Goal: Information Seeking & Learning: Find specific fact

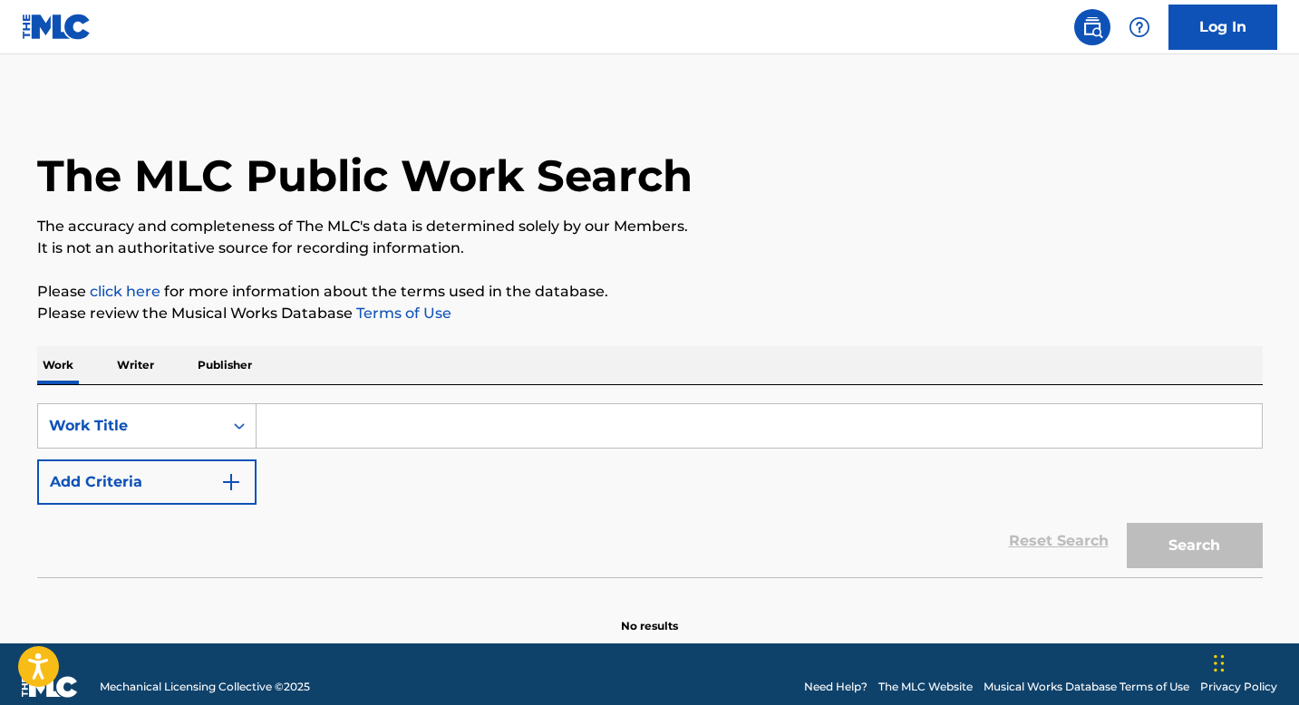
click at [339, 417] on input "Search Form" at bounding box center [758, 426] width 1005 height 44
click at [343, 417] on input "Search Form" at bounding box center [758, 426] width 1005 height 44
paste input "Swag Overload"
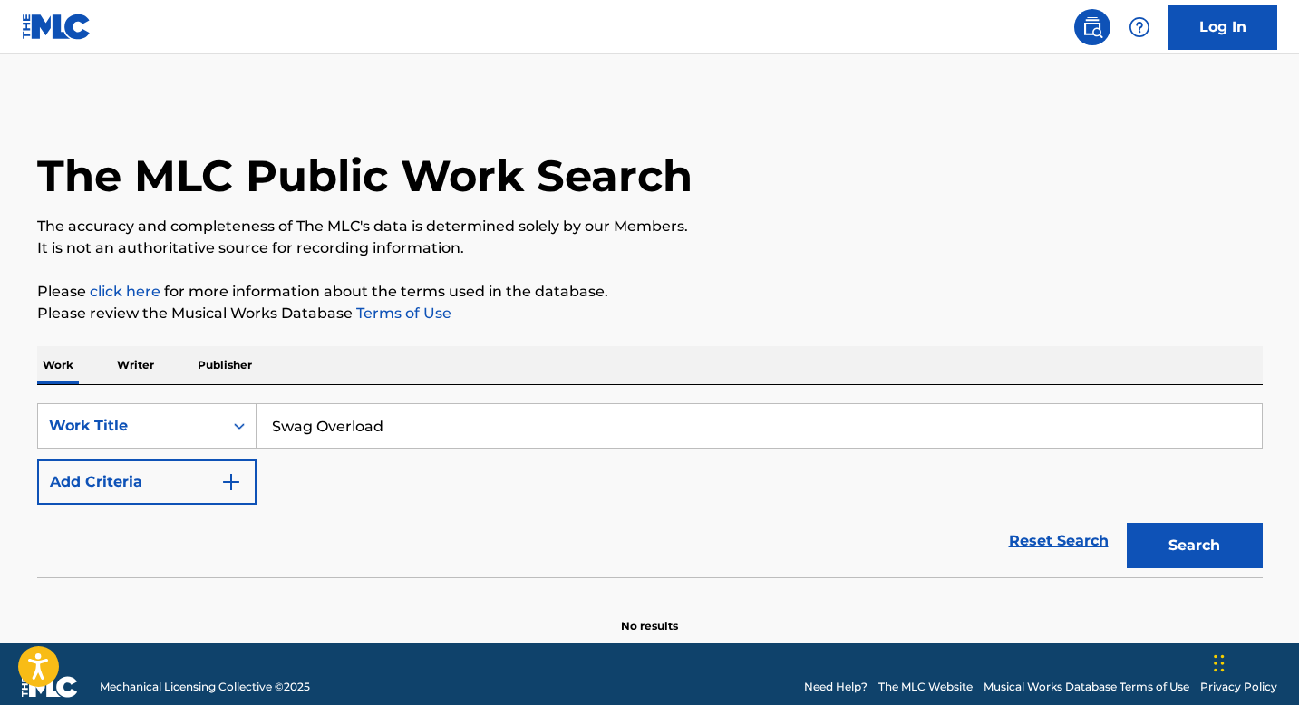
type input "Swag Overload"
click at [218, 499] on button "Add Criteria" at bounding box center [146, 482] width 219 height 45
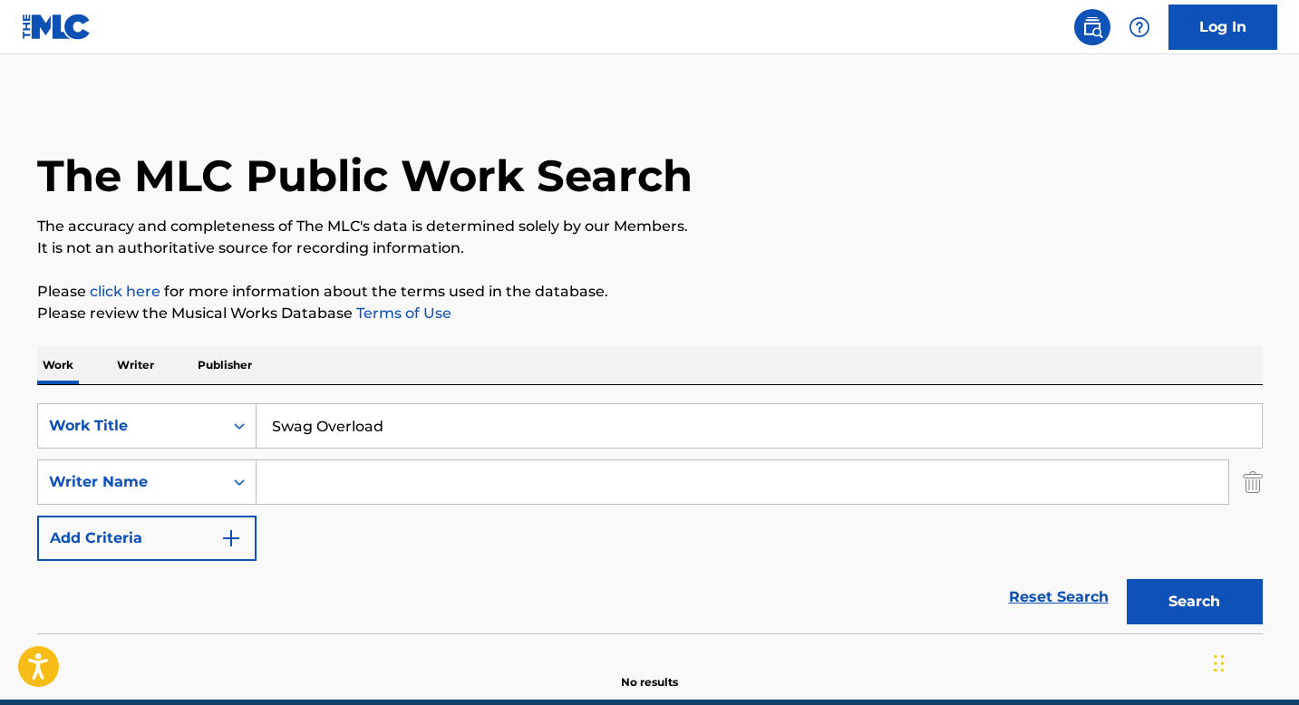
click at [317, 505] on div "SearchWithCriteria8a43466d-7a31-4655-830d-865d4f8f4a21 Work Title Swag Overload…" at bounding box center [649, 482] width 1225 height 158
click at [322, 486] on input "Search Form" at bounding box center [742, 482] width 972 height 44
paste input "[PERSON_NAME]"
type input "[PERSON_NAME]"
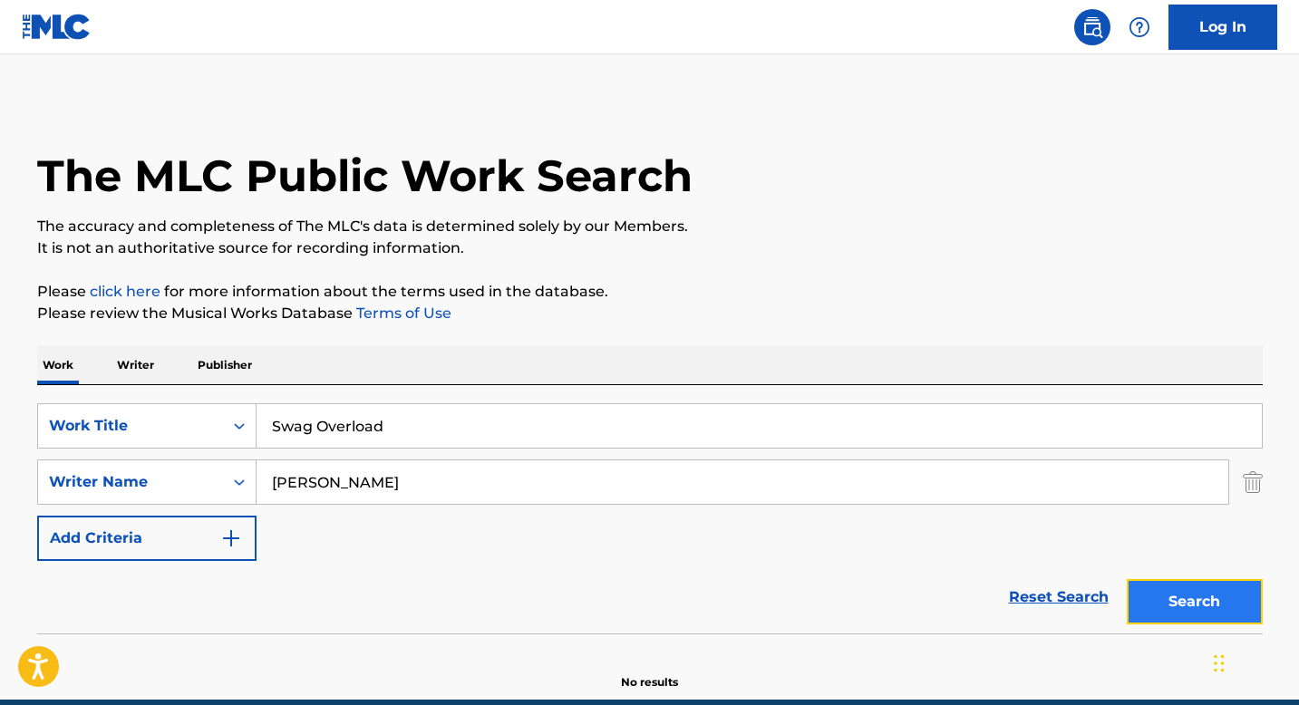
click at [1157, 595] on button "Search" at bounding box center [1195, 601] width 136 height 45
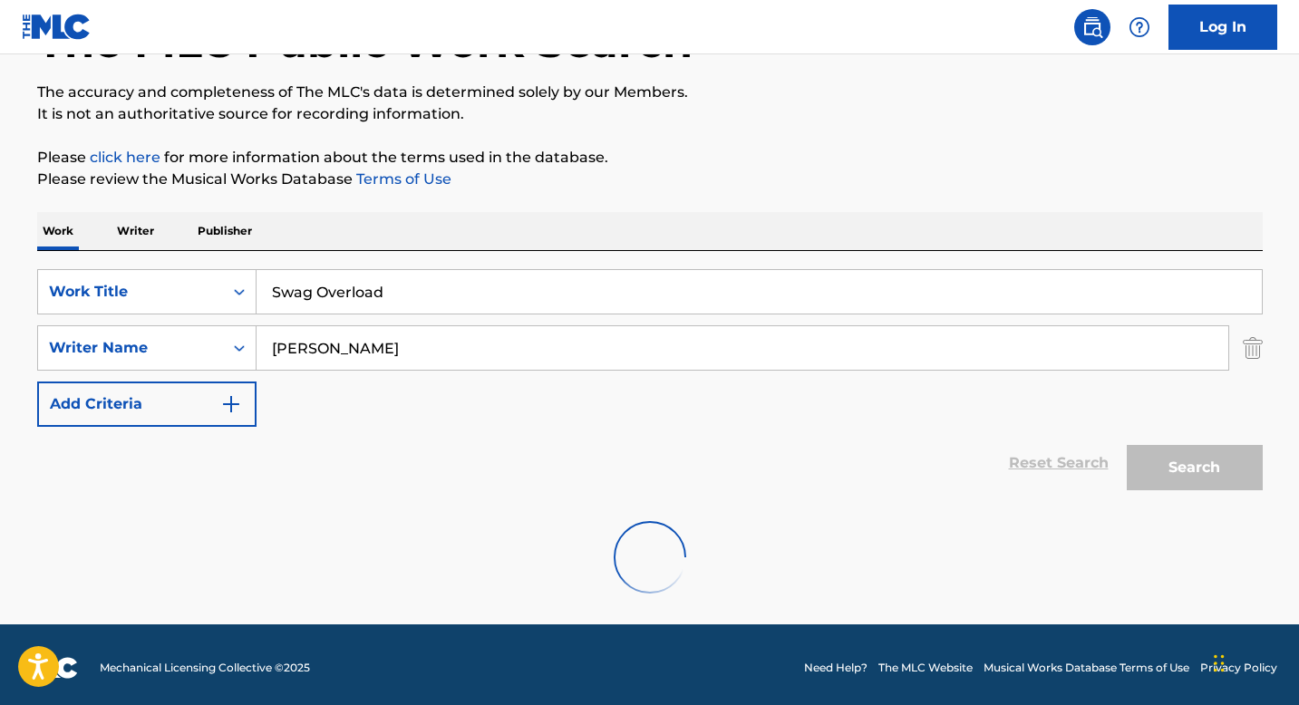
scroll to position [140, 0]
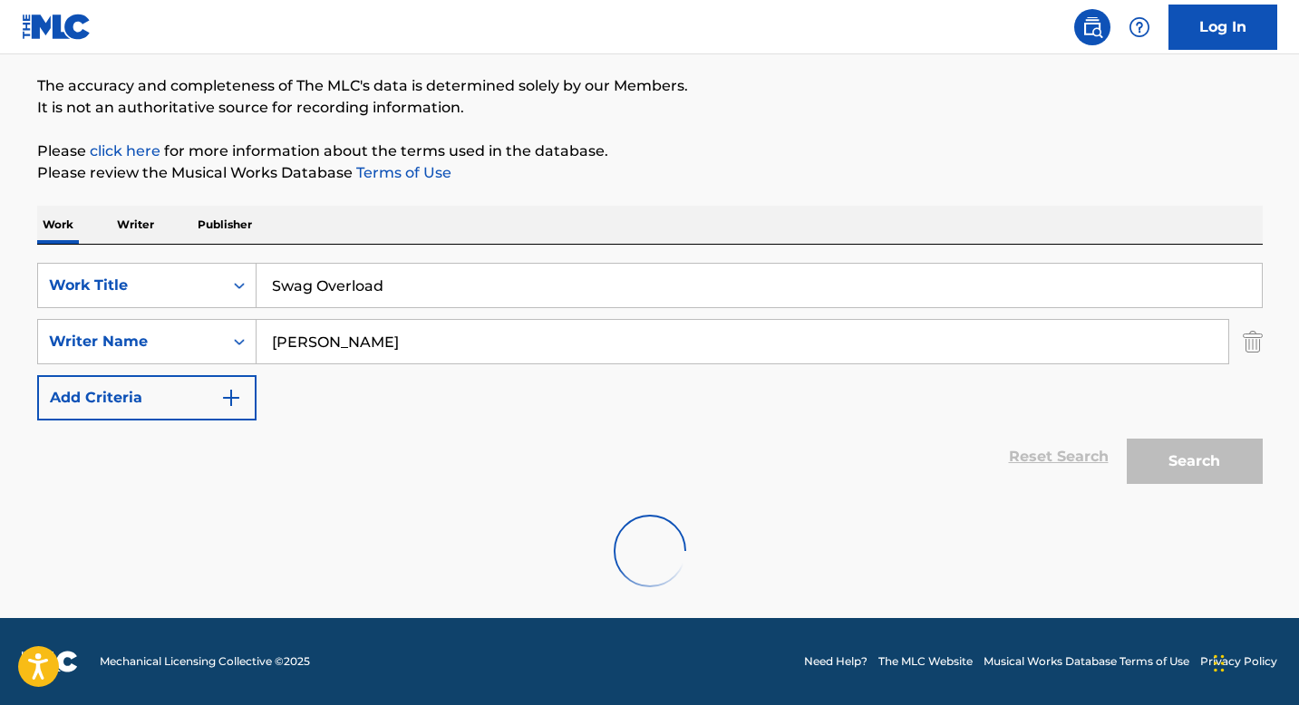
click at [953, 663] on link "The MLC Website" at bounding box center [925, 661] width 94 height 16
drag, startPoint x: 390, startPoint y: 296, endPoint x: 453, endPoint y: 287, distance: 64.1
click at [390, 296] on input "Swag Overload" at bounding box center [758, 286] width 1005 height 44
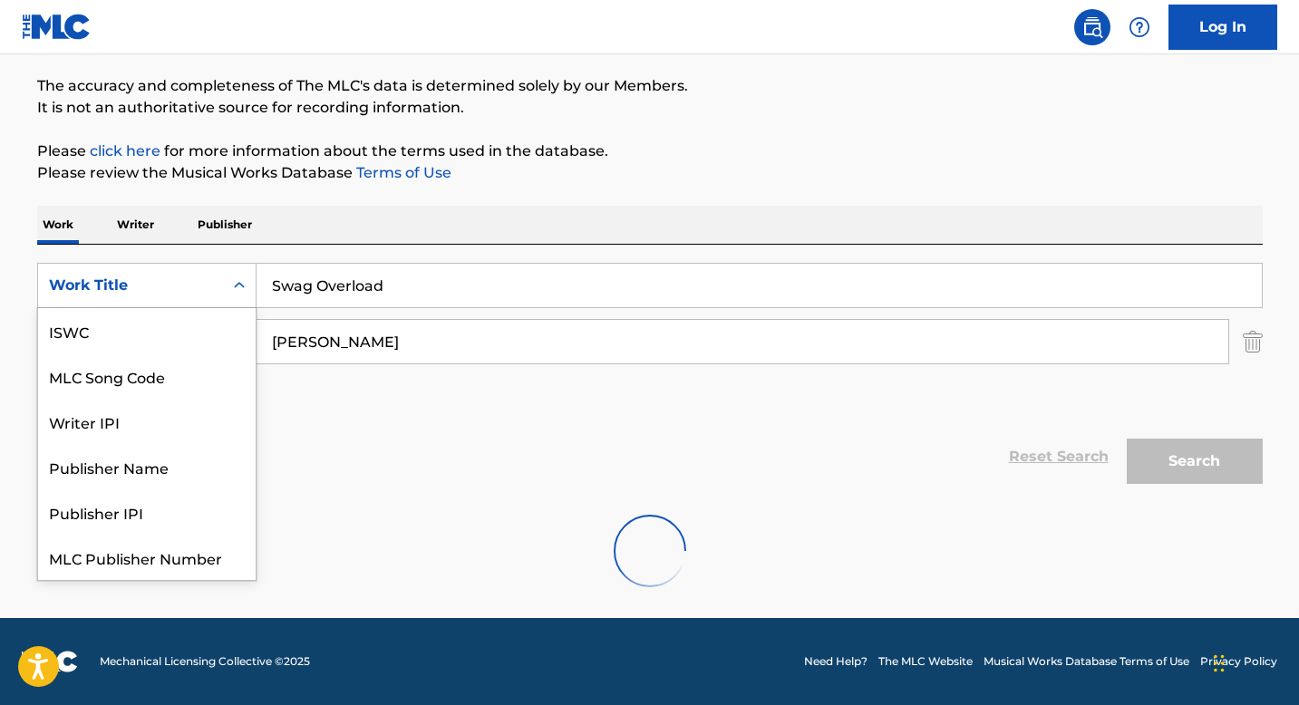
click at [218, 287] on div "Work Title" at bounding box center [130, 285] width 185 height 34
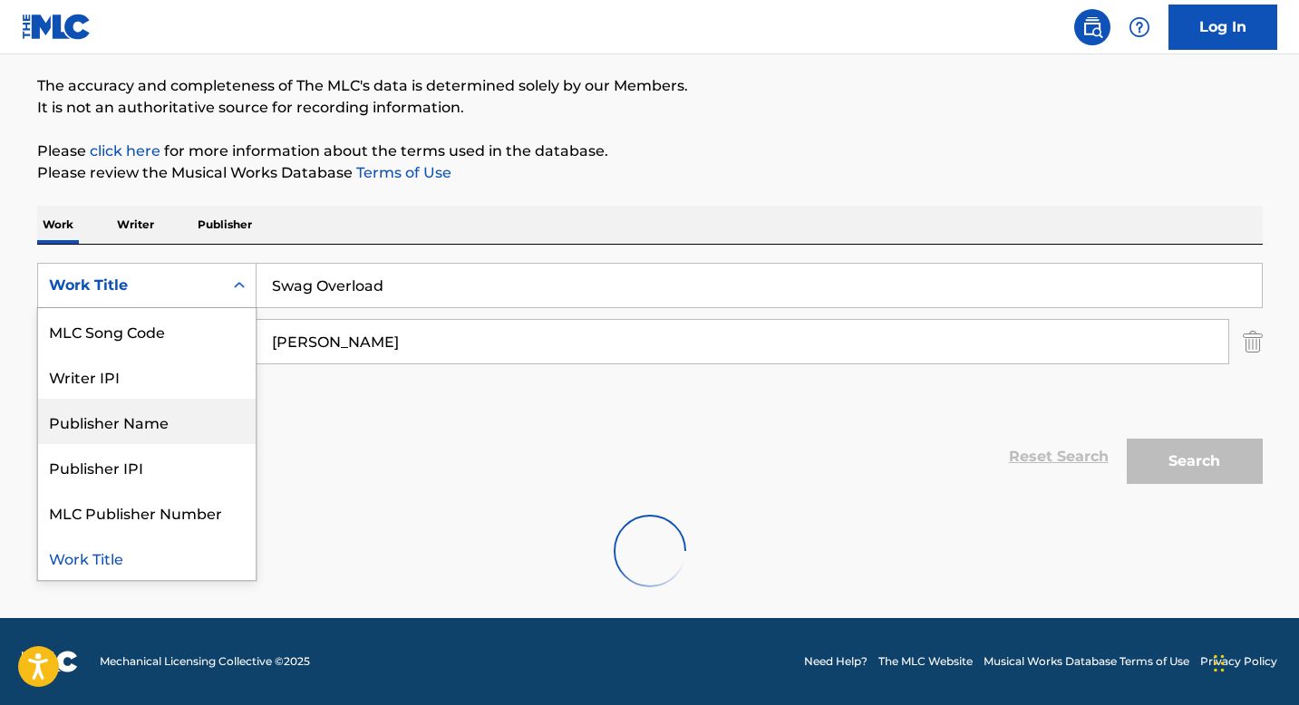
scroll to position [0, 0]
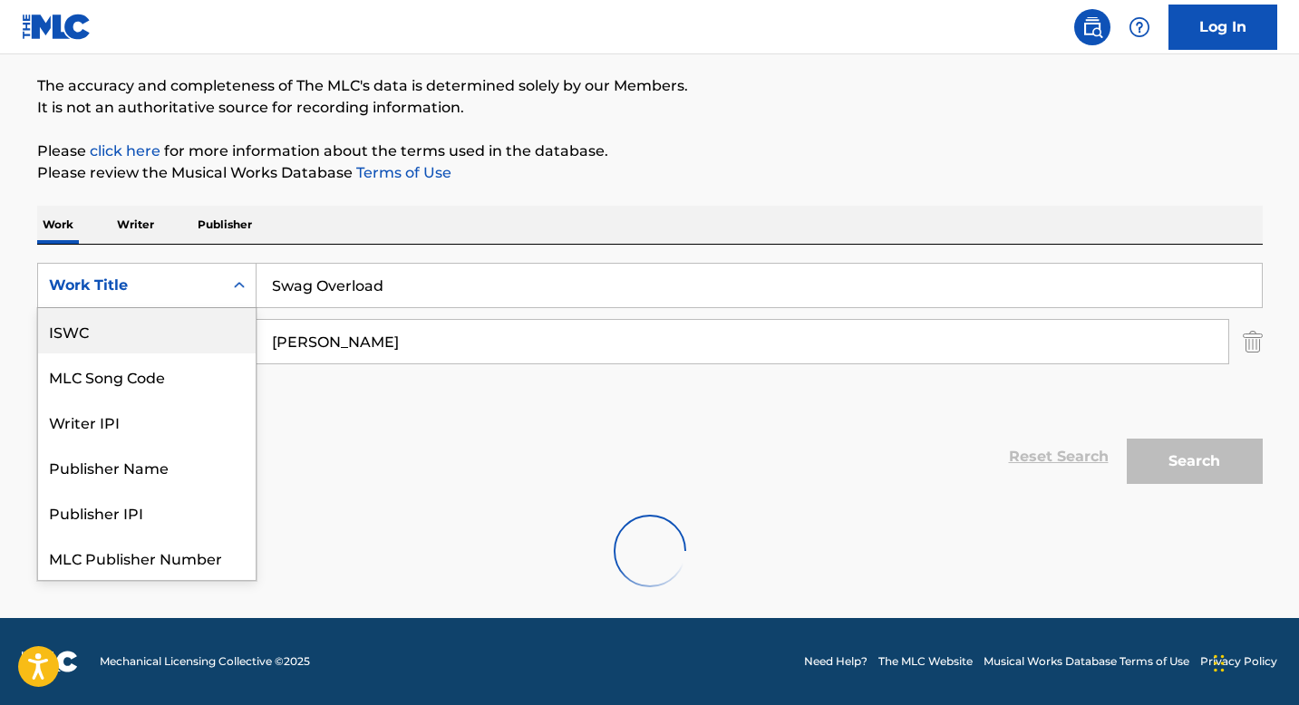
drag, startPoint x: 170, startPoint y: 327, endPoint x: 407, endPoint y: 328, distance: 236.6
click at [170, 327] on div "ISWC" at bounding box center [147, 330] width 218 height 45
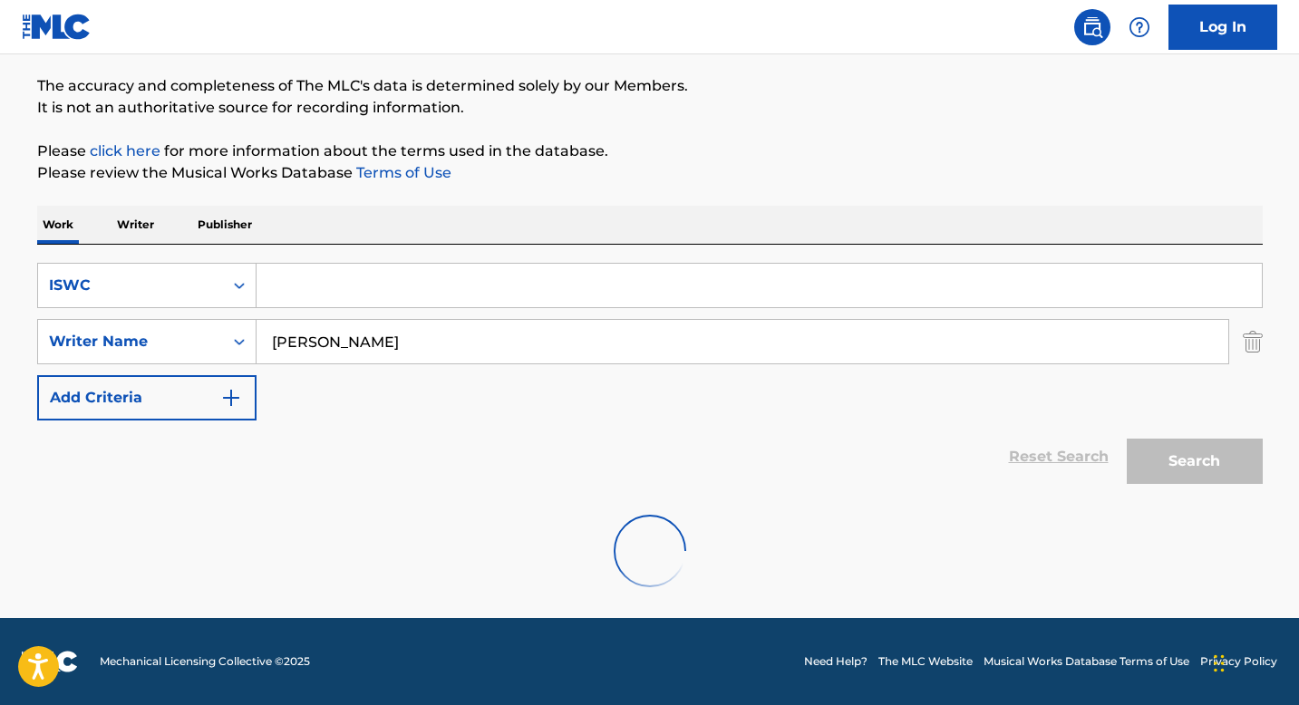
click at [377, 286] on input "Search Form" at bounding box center [758, 286] width 1005 height 44
click at [329, 286] on input "Search Form" at bounding box center [758, 286] width 1005 height 44
paste input "T3145847383"
type input "T3145847383"
drag, startPoint x: 547, startPoint y: 347, endPoint x: 72, endPoint y: 267, distance: 482.5
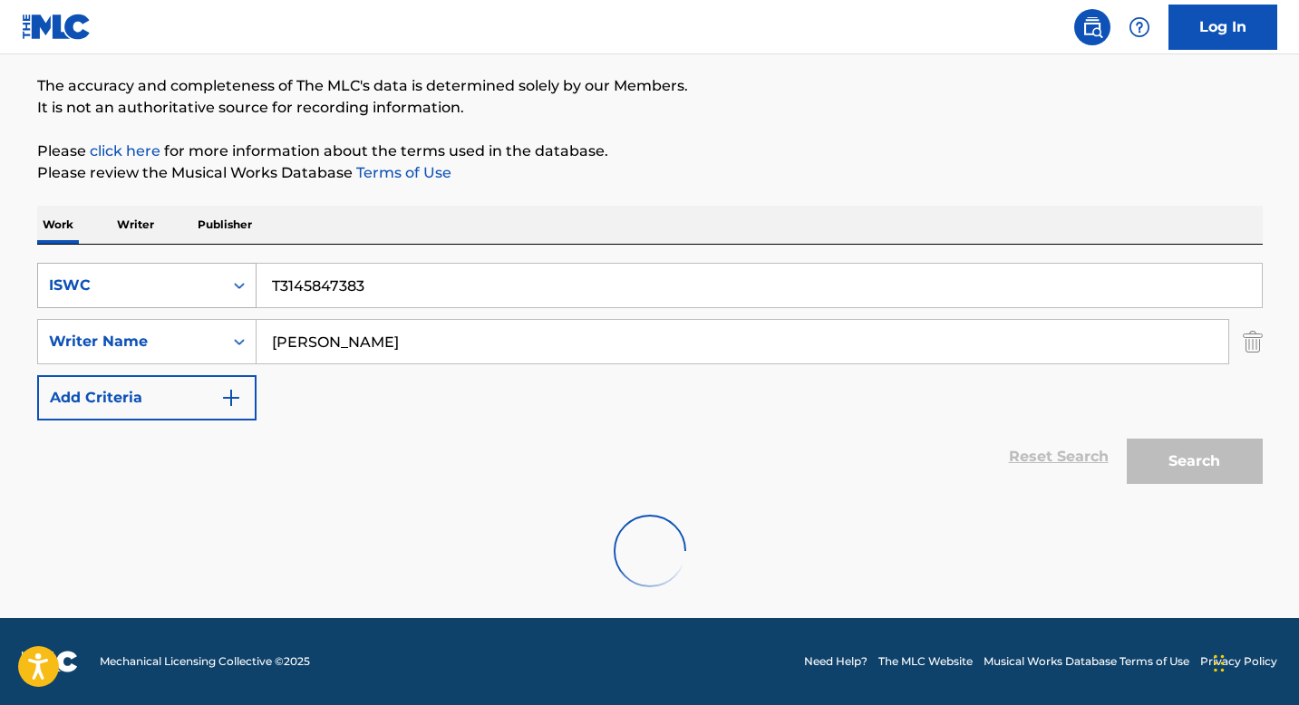
click at [60, 277] on div "SearchWithCriteria2eaa2346-af47-4a29-a4ec-845feae0eeab ISWC T3145847383 SearchW…" at bounding box center [649, 342] width 1225 height 158
click at [816, 461] on div "Reset Search Search" at bounding box center [649, 457] width 1225 height 73
click at [497, 395] on div "SearchWithCriteria2eaa2346-af47-4a29-a4ec-845feae0eeab ISWC T3145847383 SearchW…" at bounding box center [649, 342] width 1225 height 158
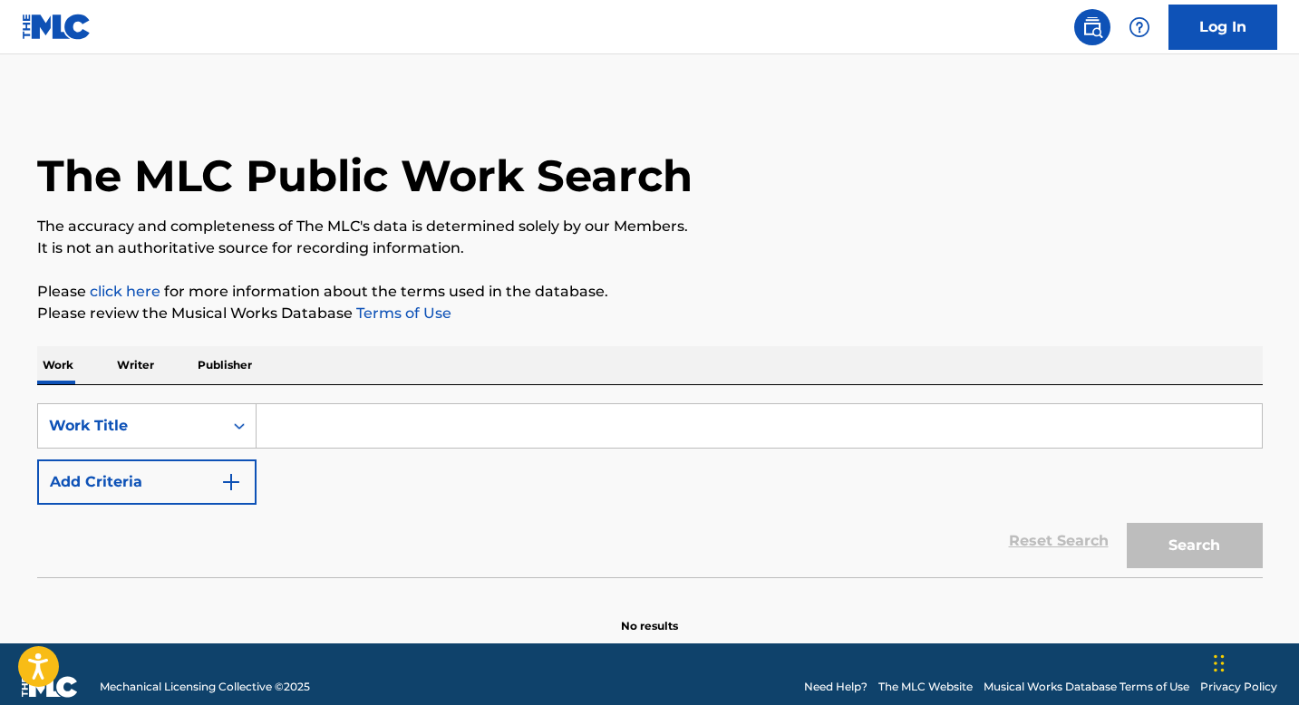
click at [308, 433] on input "Search Form" at bounding box center [758, 426] width 1005 height 44
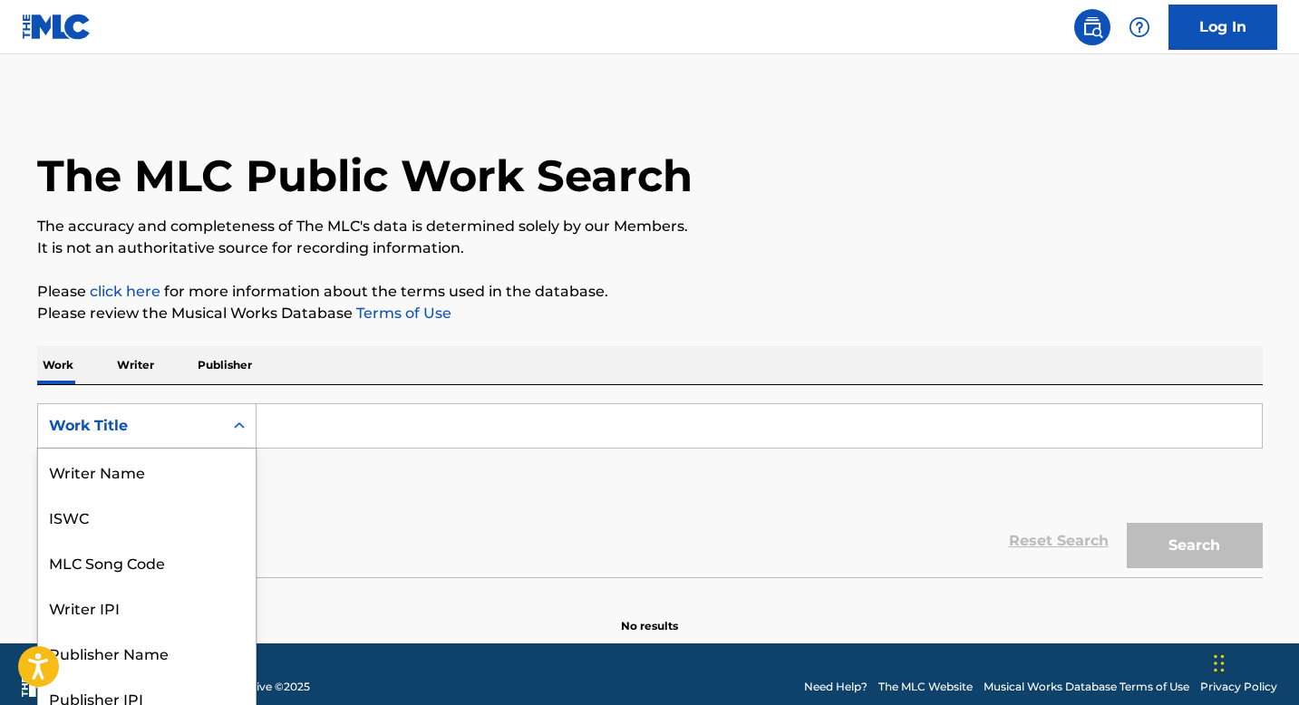
scroll to position [15, 0]
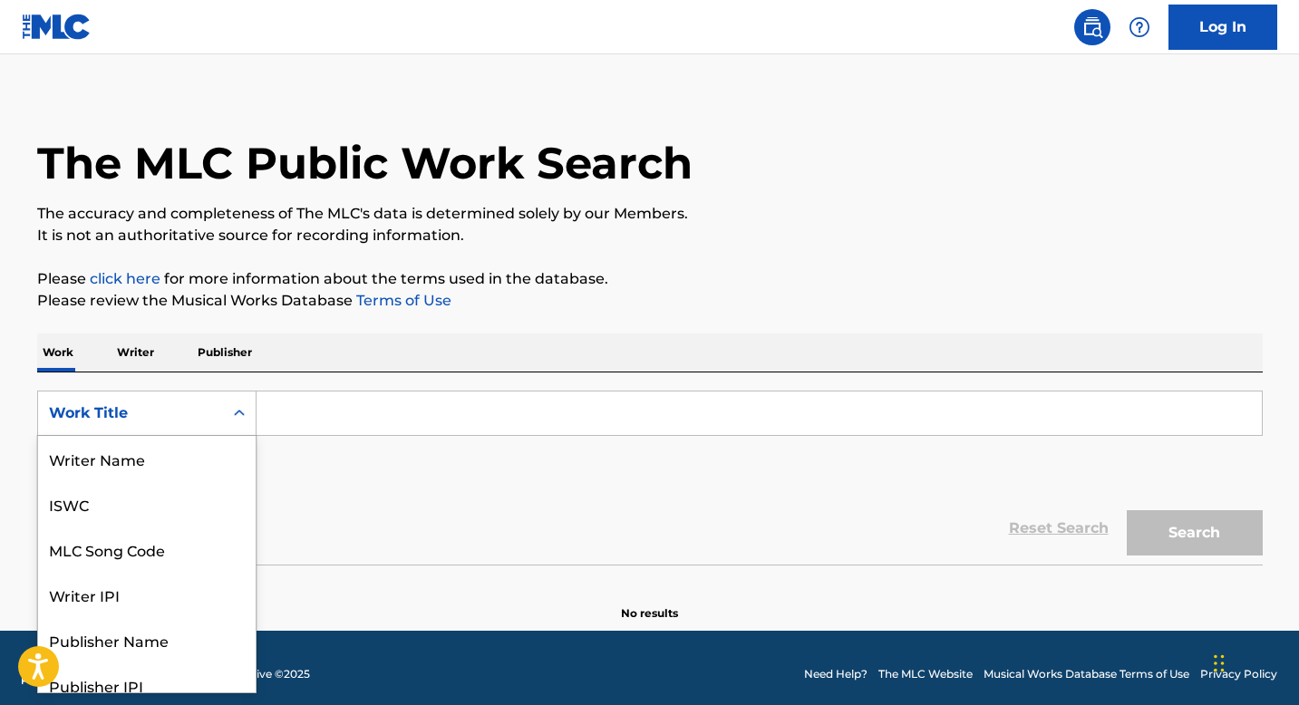
click at [189, 433] on div "Work Title" at bounding box center [146, 413] width 219 height 45
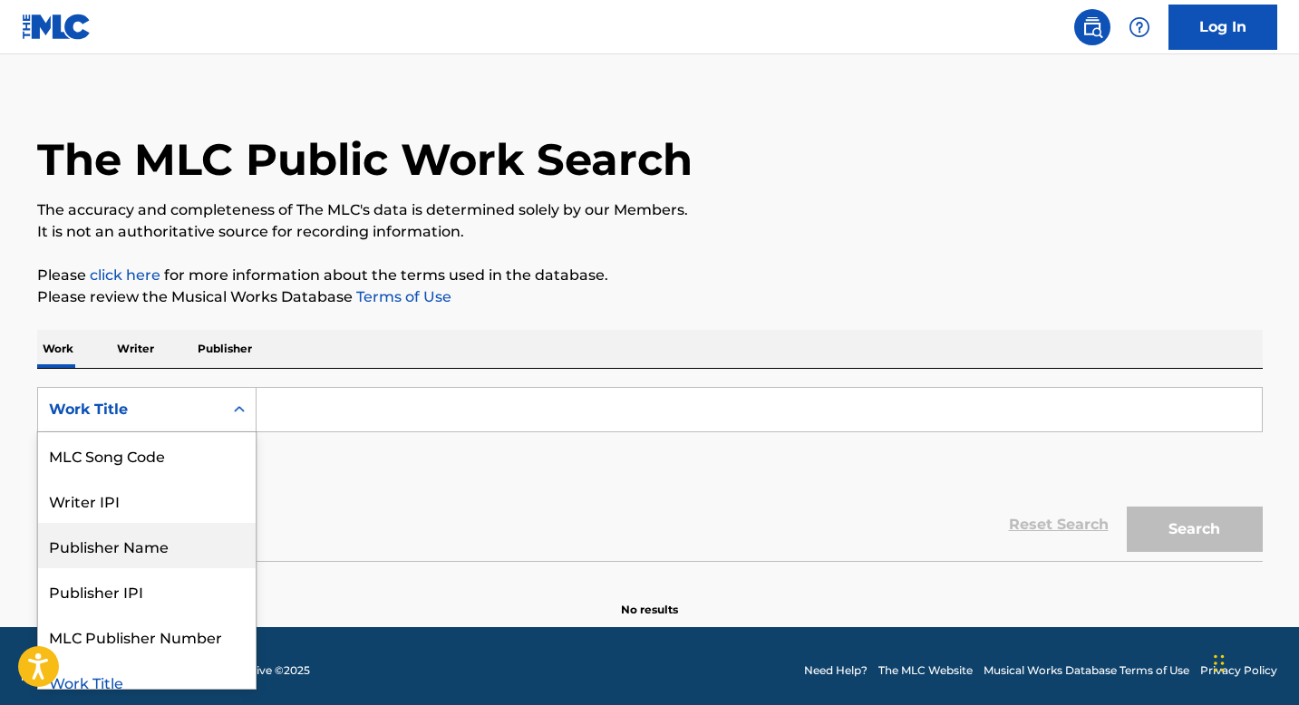
scroll to position [0, 0]
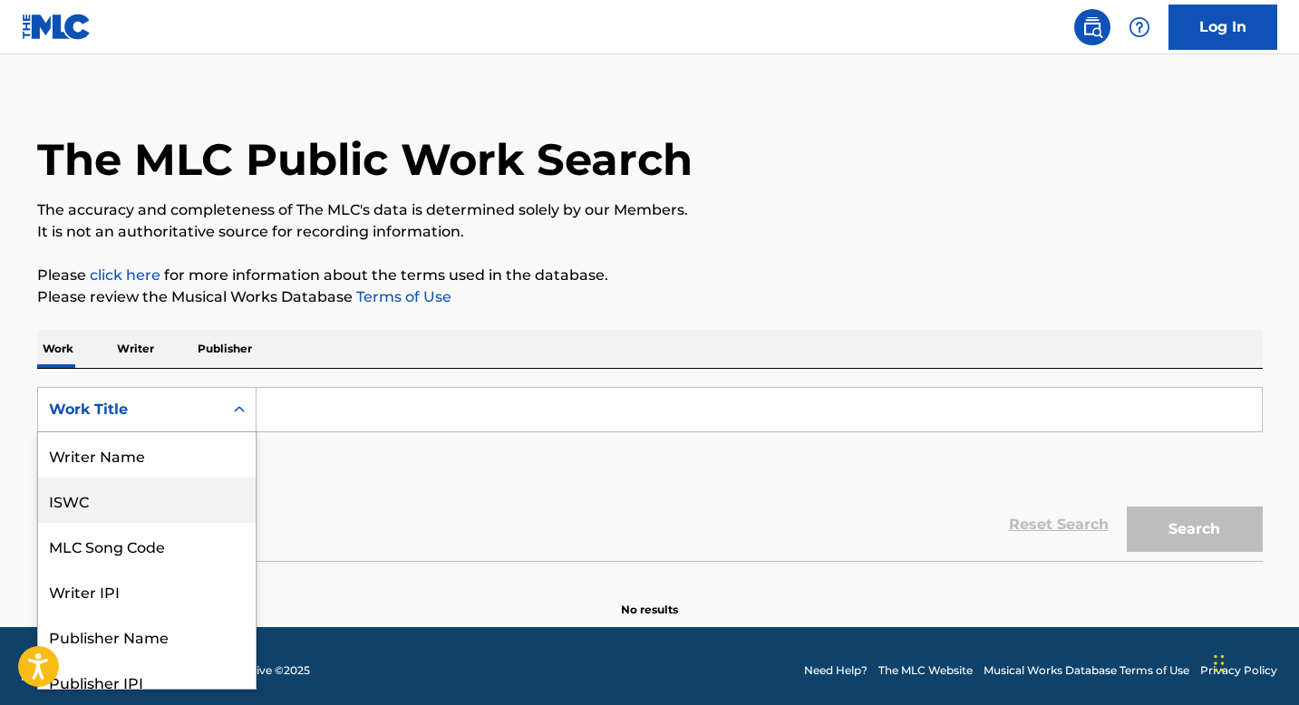
click at [118, 515] on div "ISWC" at bounding box center [147, 500] width 218 height 45
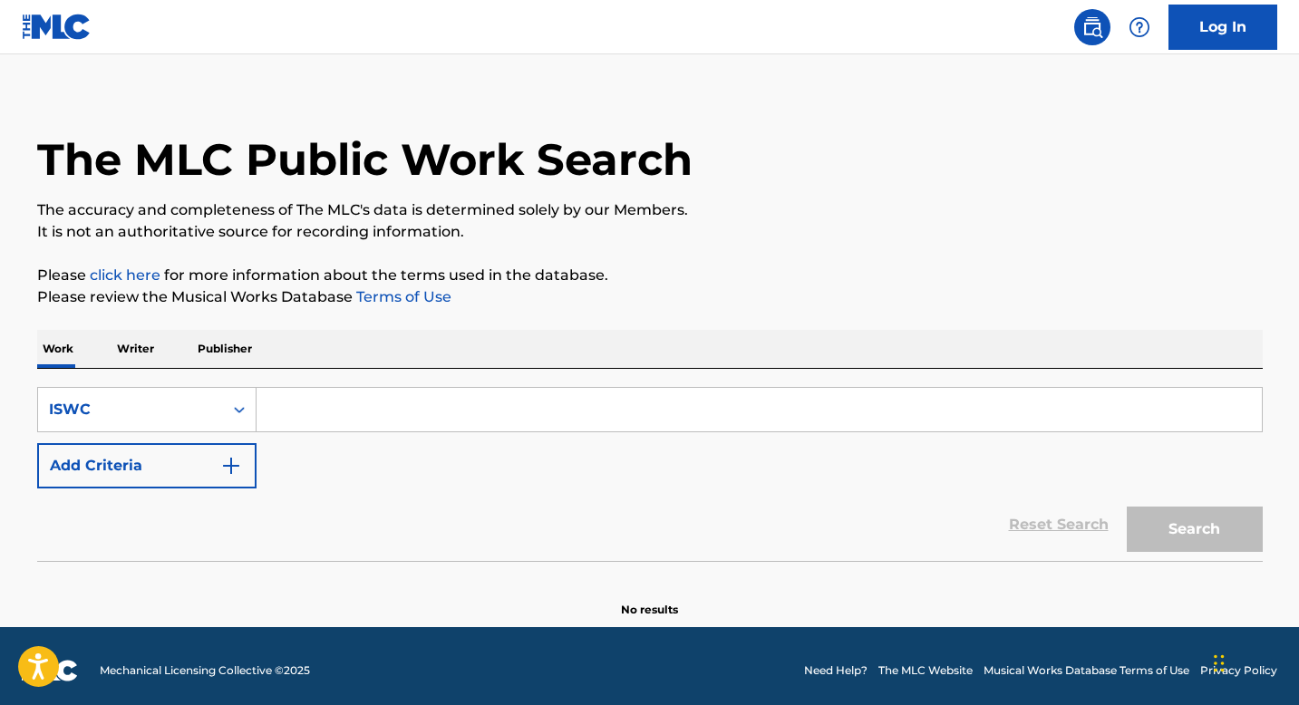
click at [321, 422] on input "Search Form" at bounding box center [758, 410] width 1005 height 44
paste input "T3145847383"
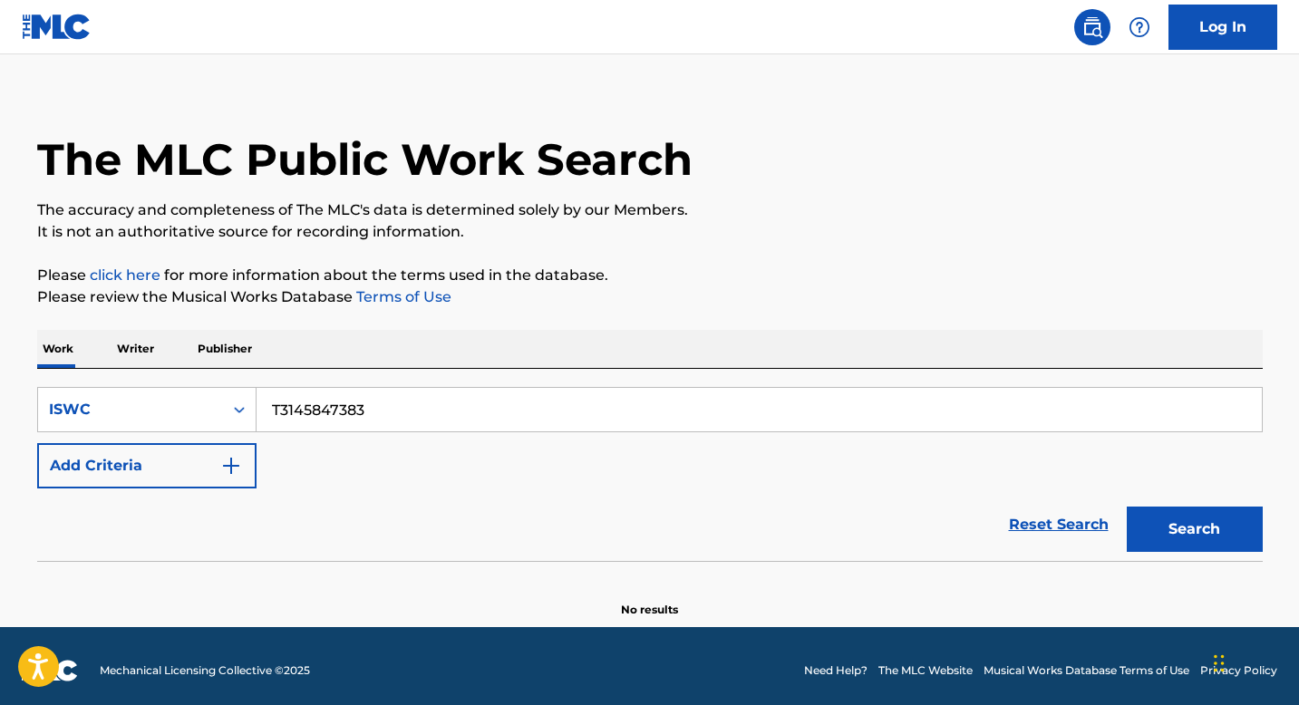
click at [274, 411] on input "T3145847383" at bounding box center [758, 410] width 1005 height 44
click at [1127, 507] on button "Search" at bounding box center [1195, 529] width 136 height 45
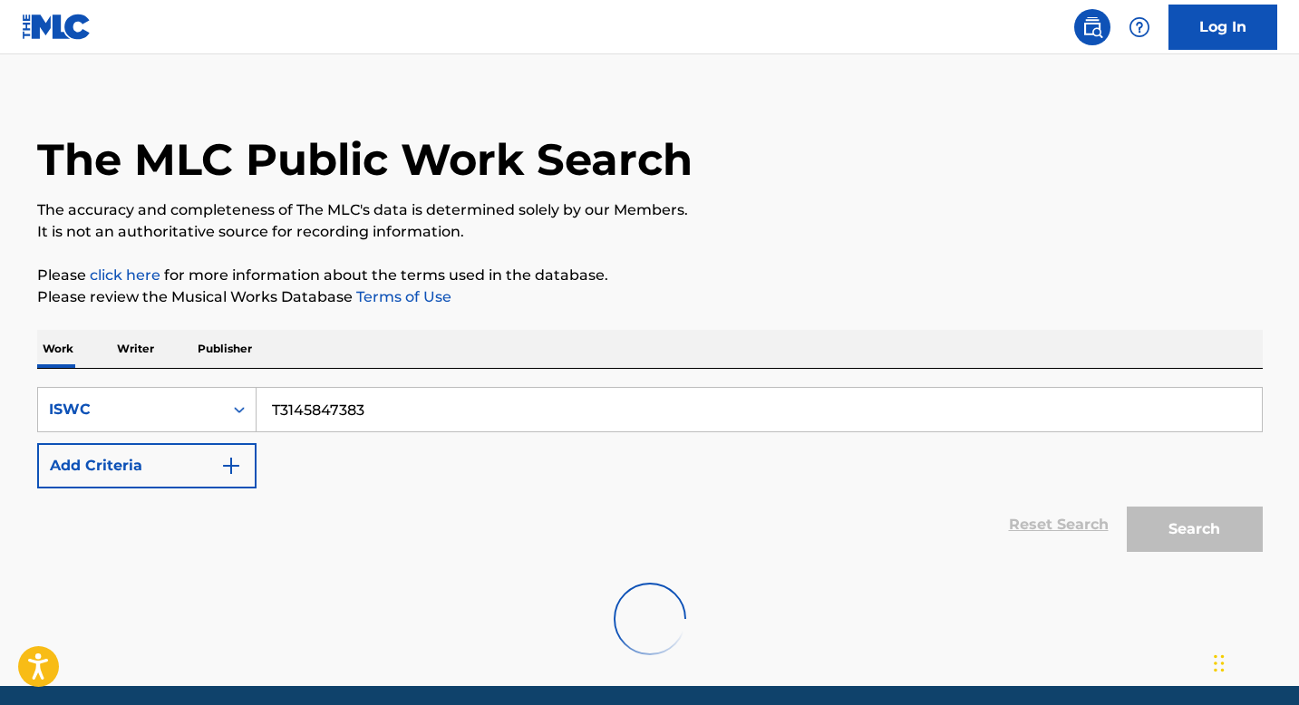
click at [1127, 171] on div "The MLC Public Work Search" at bounding box center [649, 149] width 1225 height 132
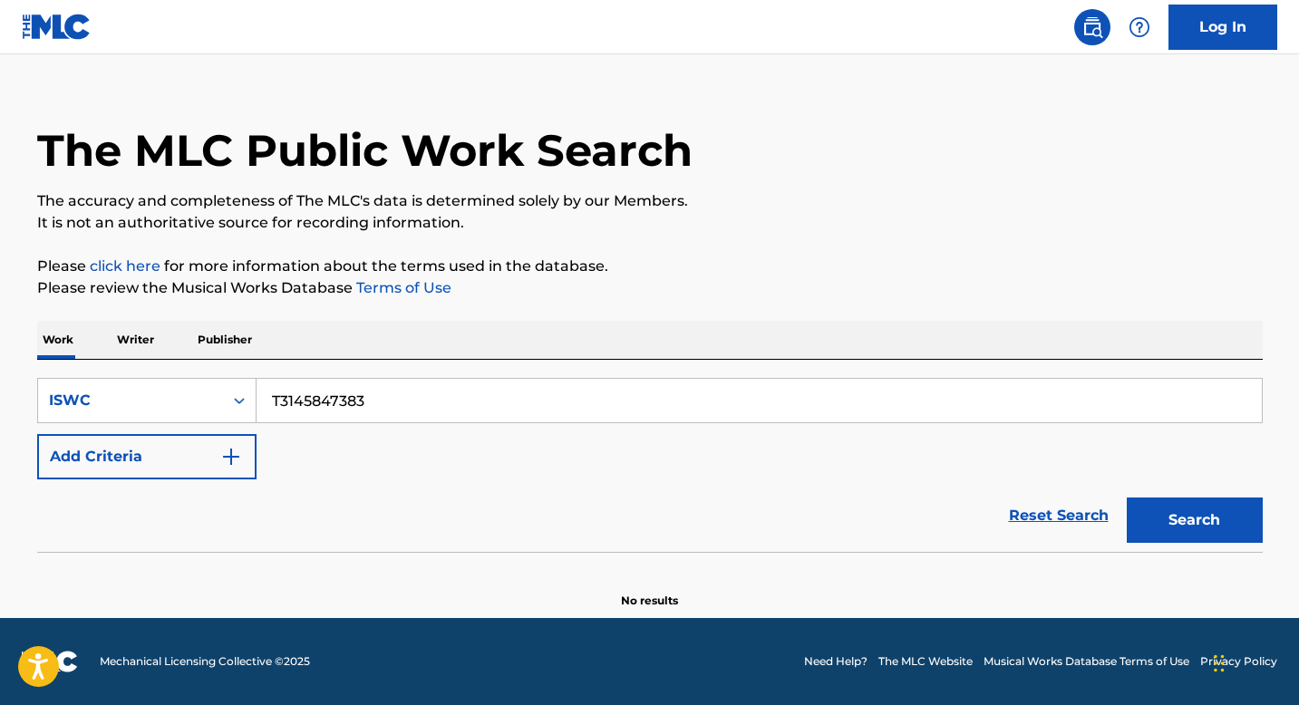
scroll to position [25, 0]
click at [494, 471] on div "SearchWithCriteriacc78d705-a0b2-4874-92c9-2ec2d14bb367 ISWC T3145847383 Add Cri…" at bounding box center [649, 429] width 1225 height 102
click at [205, 411] on div "ISWC" at bounding box center [130, 401] width 163 height 22
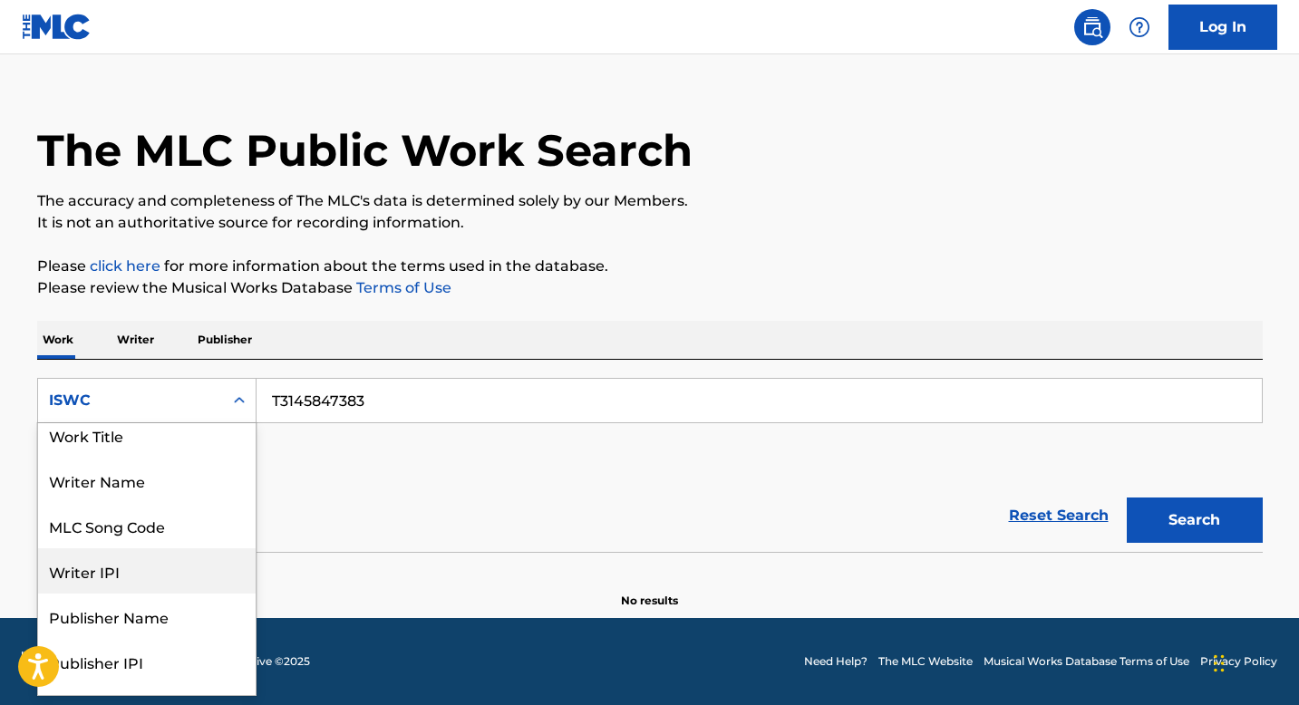
scroll to position [3, 0]
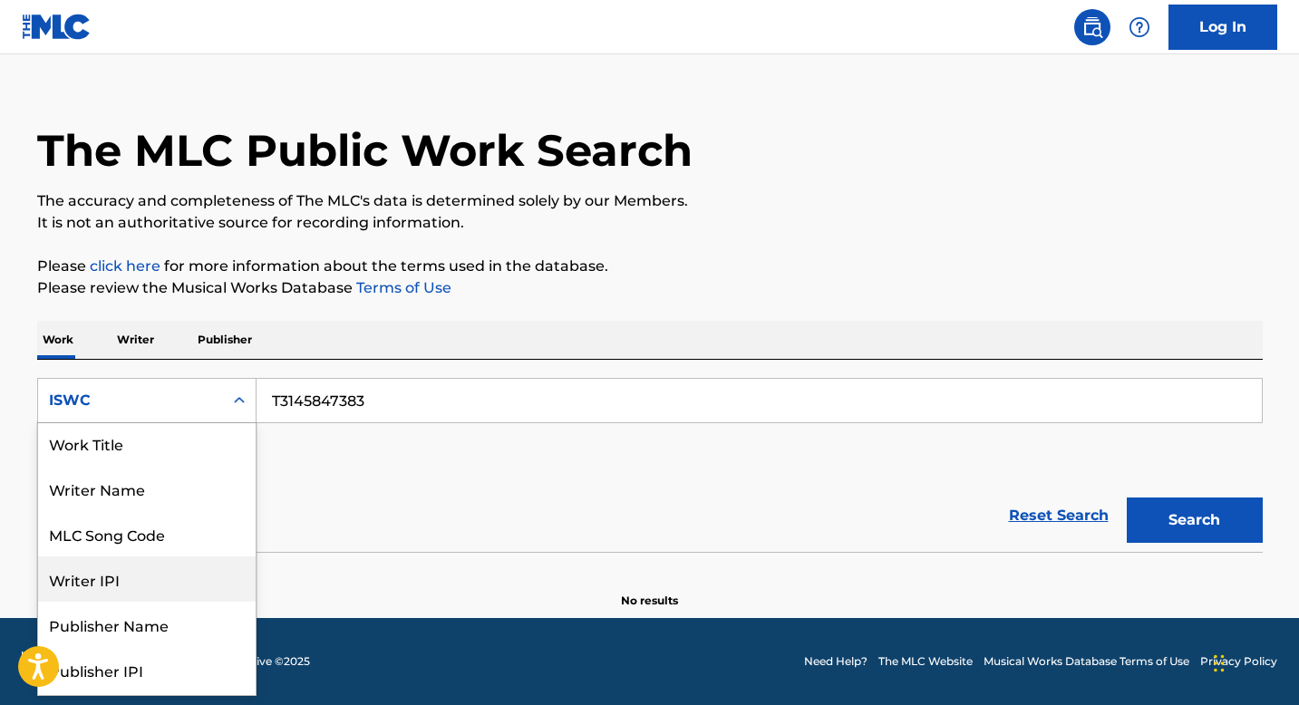
click at [176, 82] on div "The MLC Public Work Search" at bounding box center [649, 140] width 1225 height 132
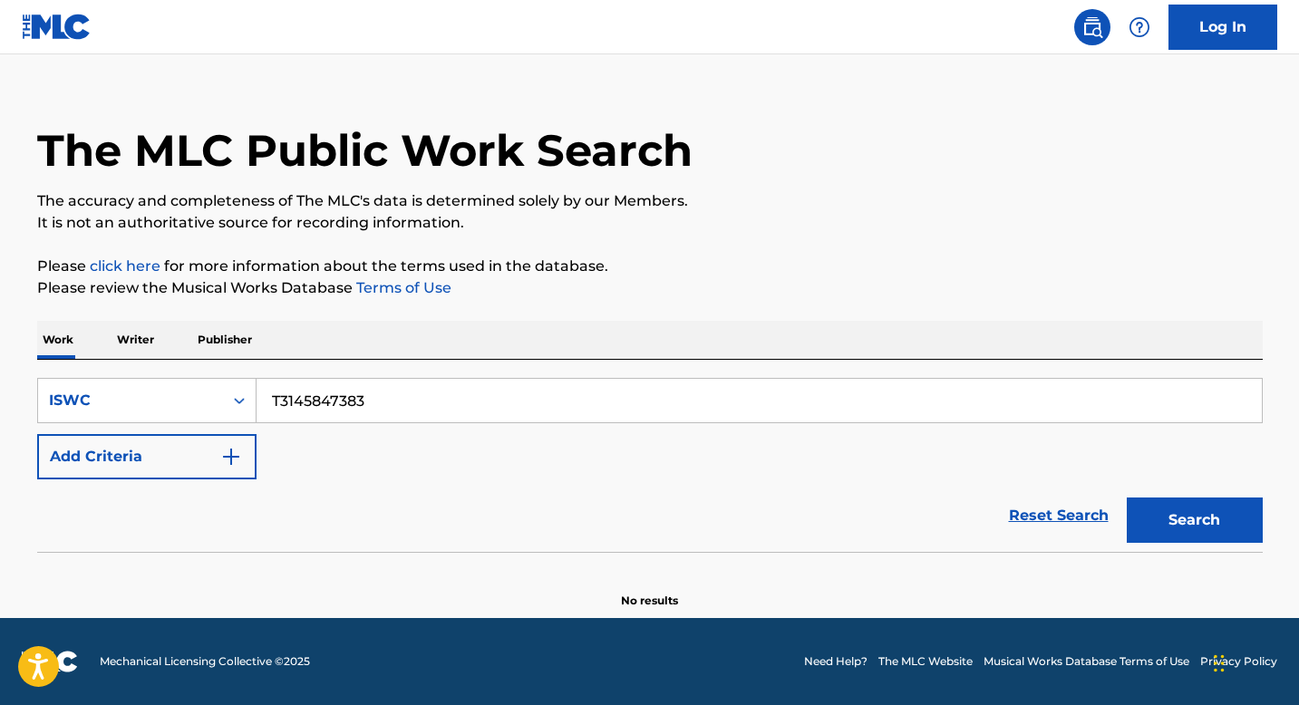
click at [272, 406] on input "T3145847383" at bounding box center [758, 401] width 1005 height 44
click at [241, 404] on icon "Search Form" at bounding box center [239, 401] width 18 height 18
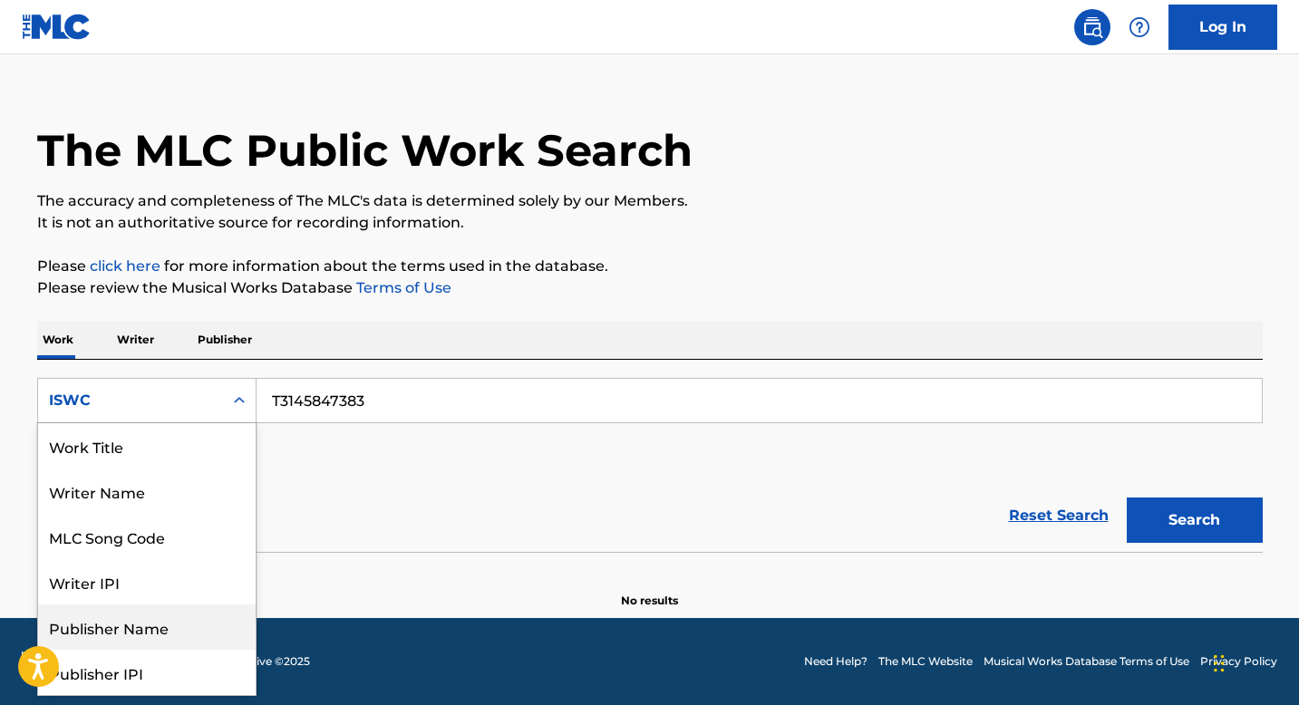
scroll to position [0, 0]
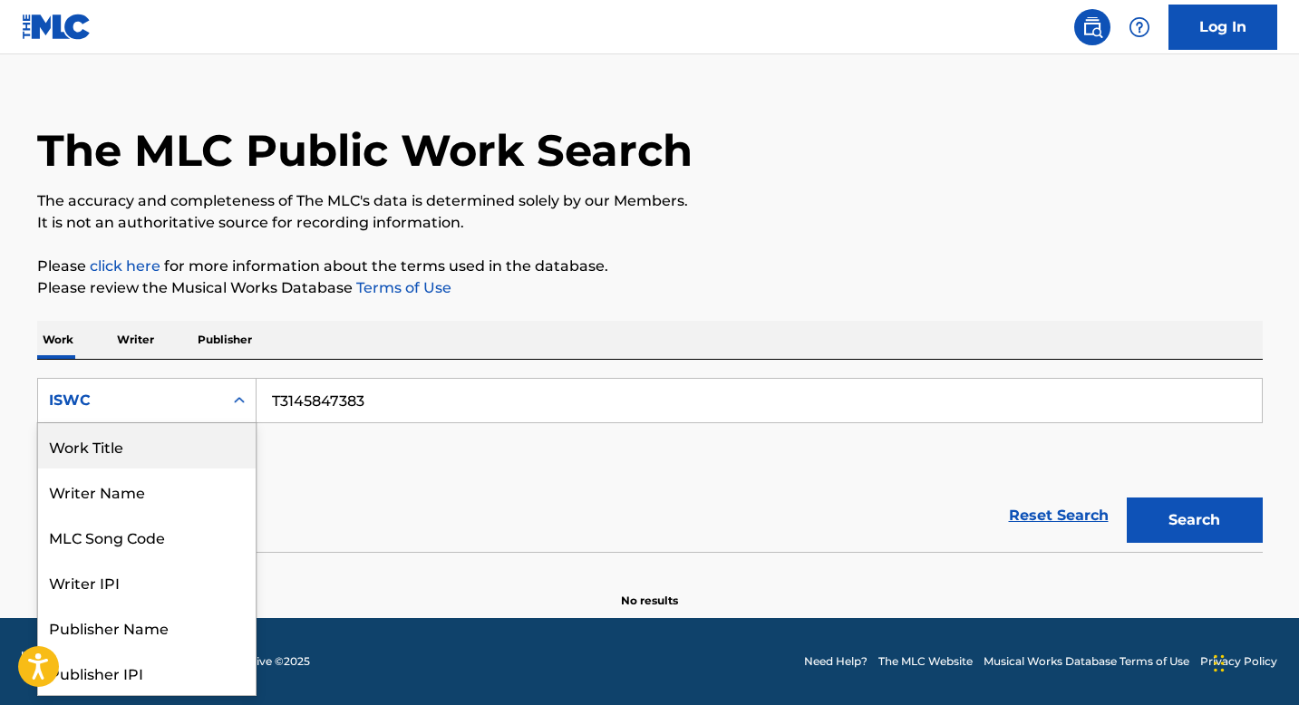
click at [459, 451] on div "SearchWithCriteriacc78d705-a0b2-4874-92c9-2ec2d14bb367 Work Title, 1 of 8. 8 re…" at bounding box center [649, 429] width 1225 height 102
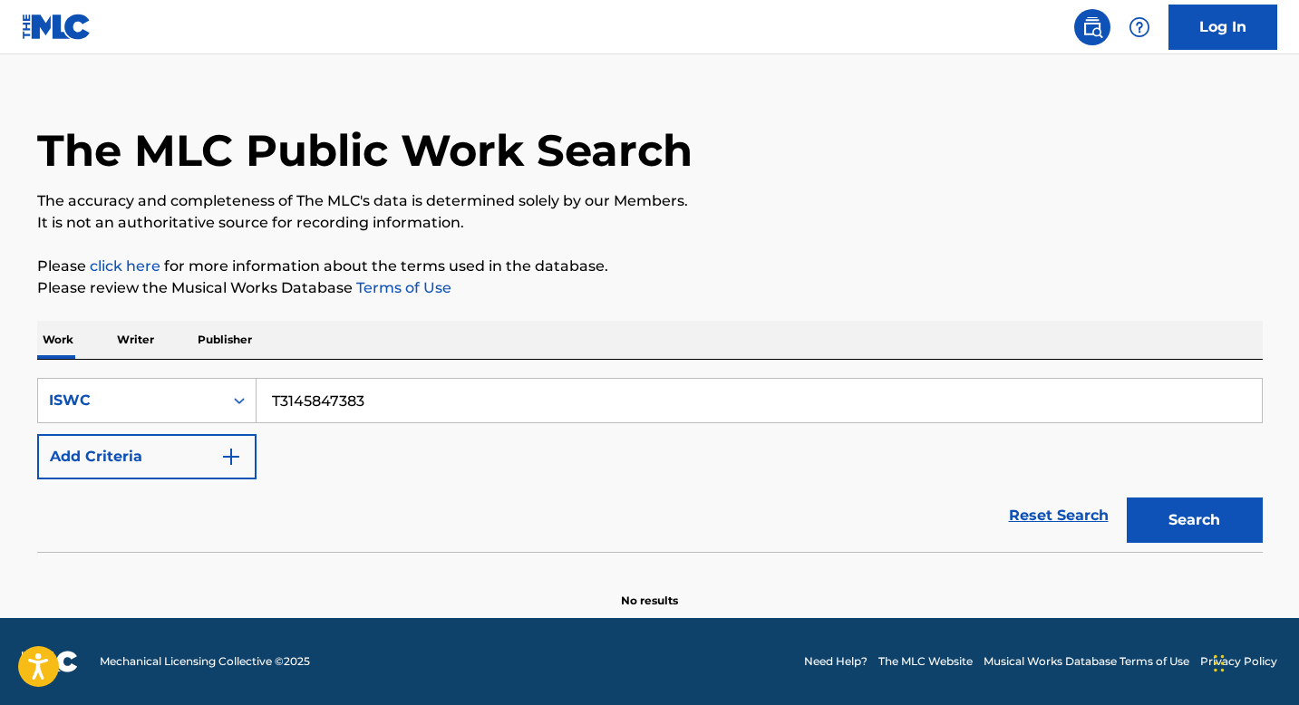
click at [73, 367] on div "SearchWithCriteriacc78d705-a0b2-4874-92c9-2ec2d14bb367 ISWC T3145847383 Add Cri…" at bounding box center [649, 456] width 1225 height 192
paste input "259774357"
type input "T3259774357"
click at [1127, 498] on button "Search" at bounding box center [1195, 520] width 136 height 45
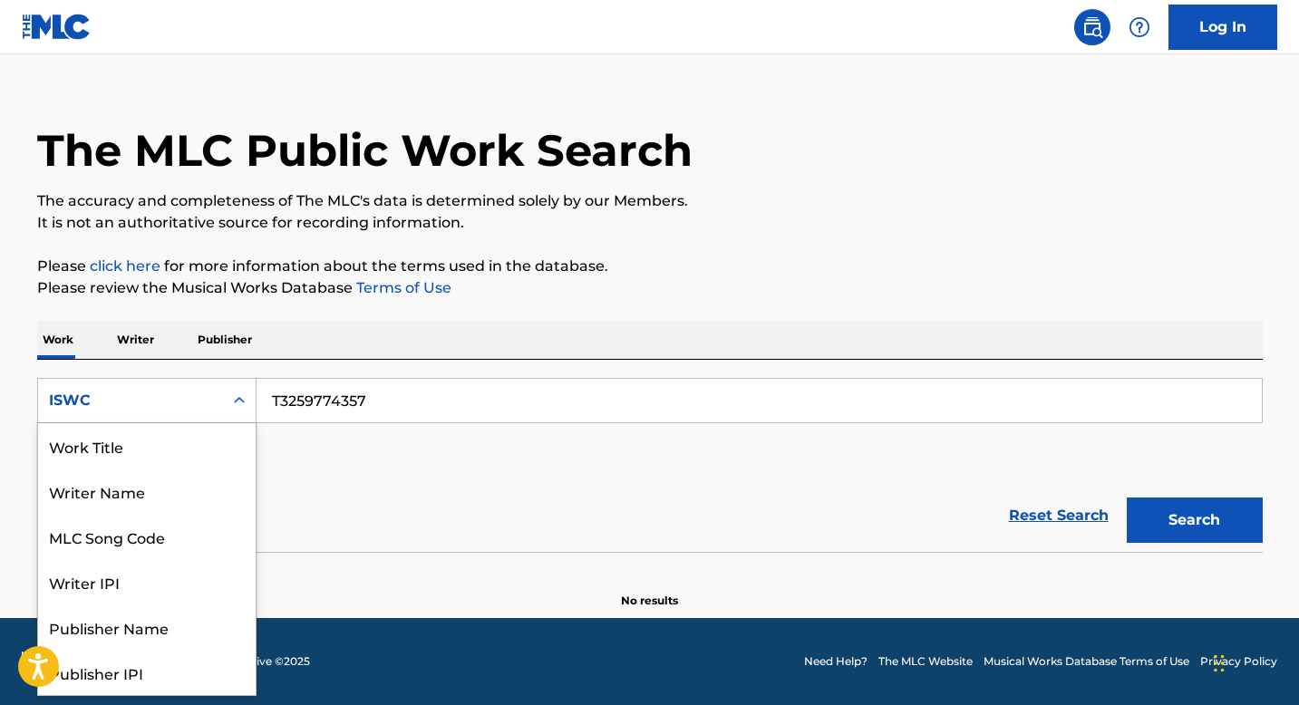
click at [227, 403] on div "Search Form" at bounding box center [239, 400] width 33 height 33
click at [170, 457] on div "Work Title" at bounding box center [147, 445] width 218 height 45
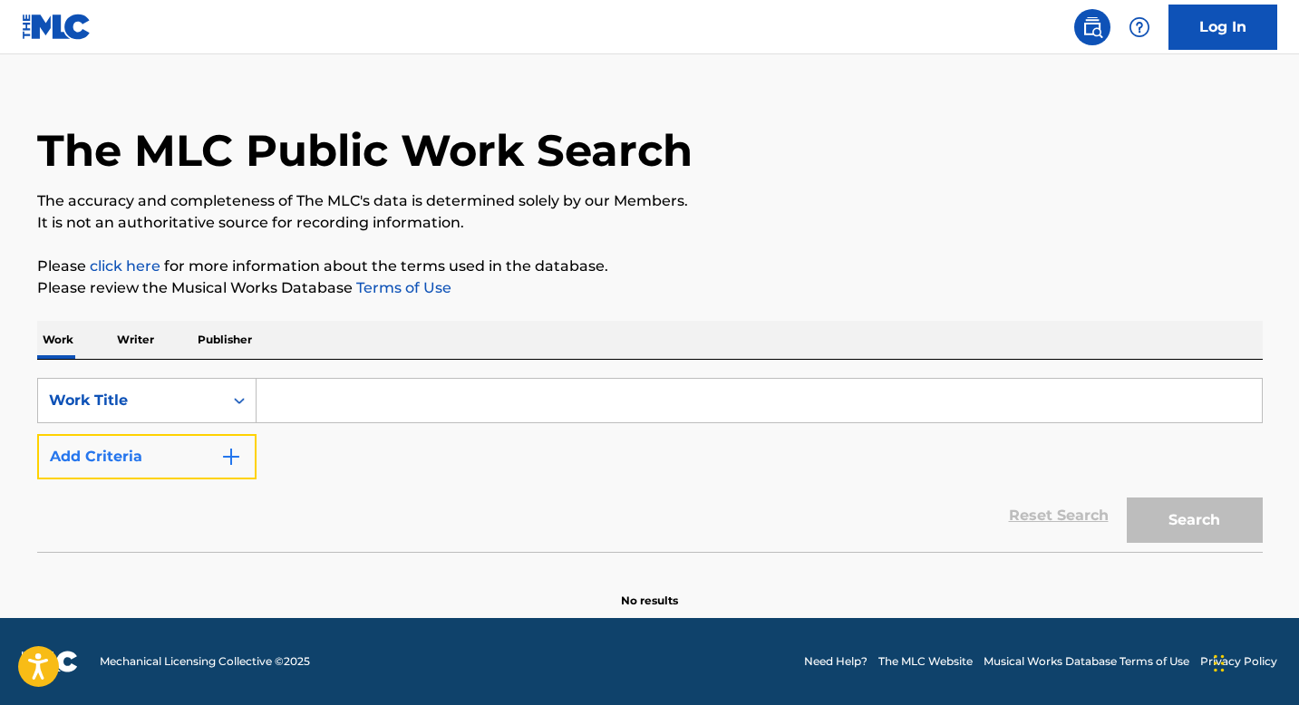
click at [172, 449] on button "Add Criteria" at bounding box center [146, 456] width 219 height 45
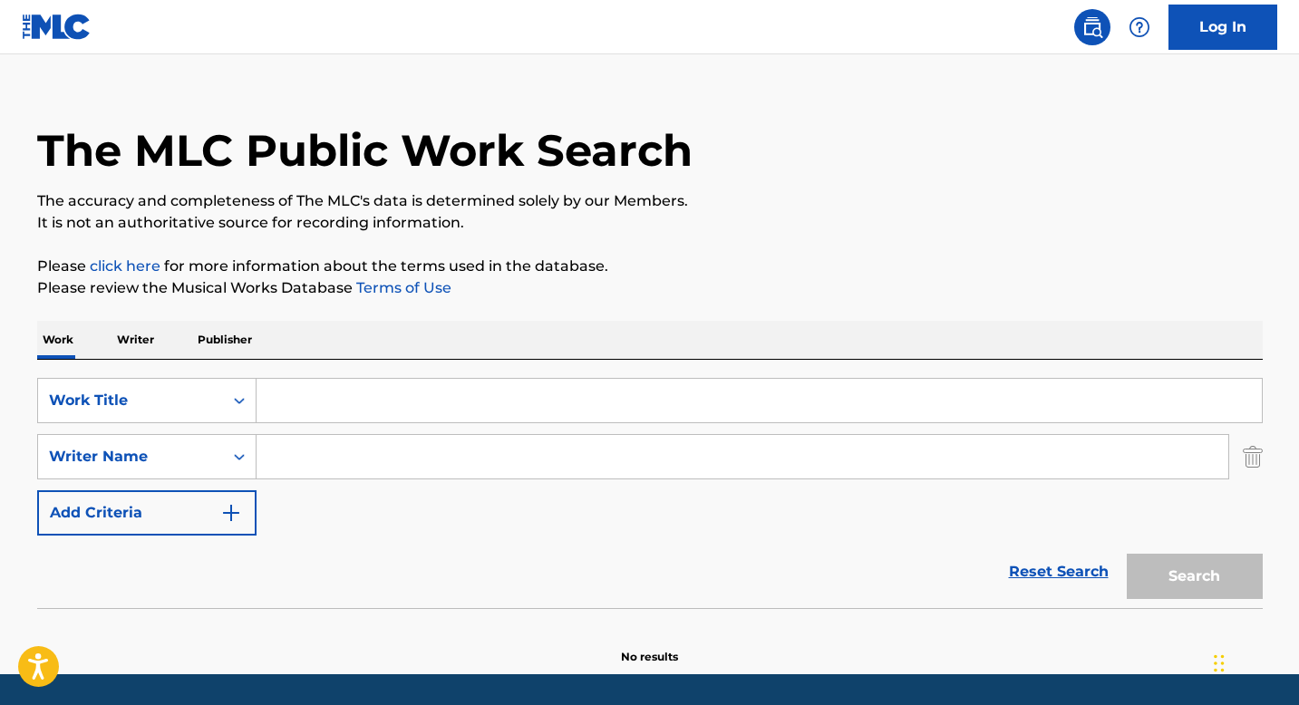
click at [340, 394] on input "Search Form" at bounding box center [758, 401] width 1005 height 44
paste input "Mintiendo"
type input "Mintiendo"
click at [321, 462] on input "Search Form" at bounding box center [742, 457] width 972 height 44
paste input "ADORNO CHRISTIAN"
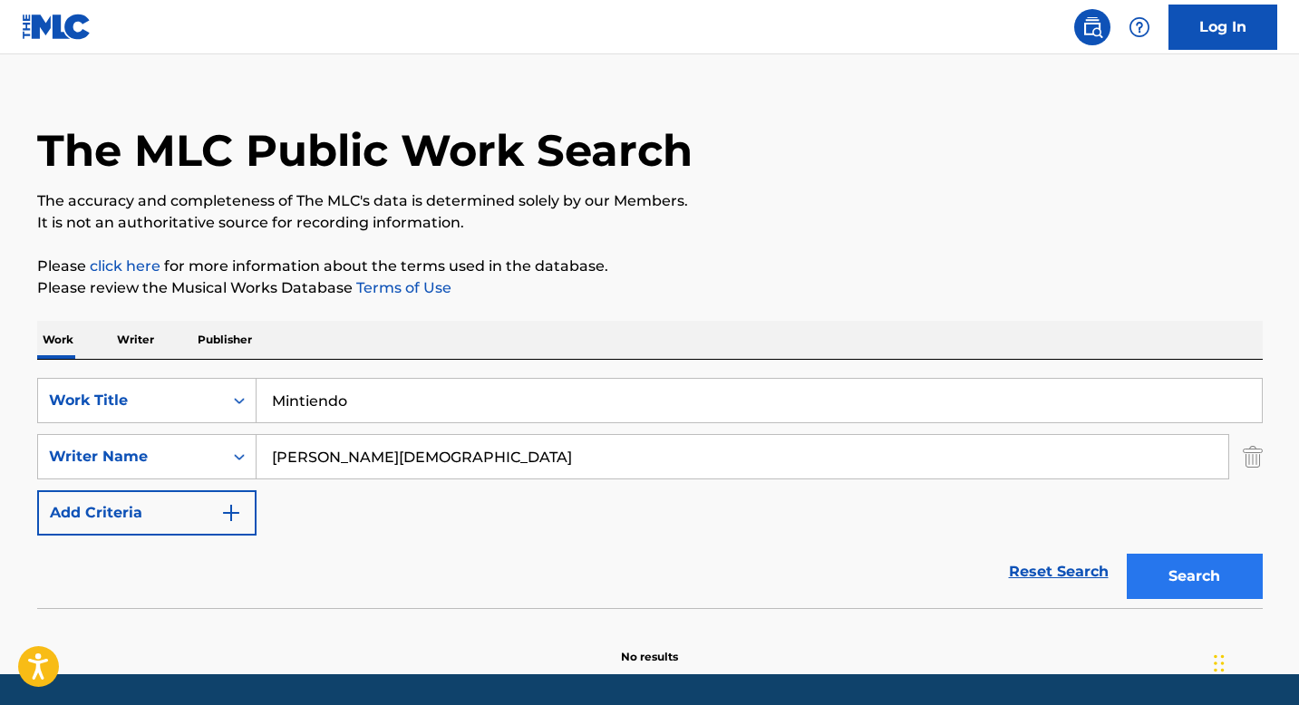
type input "ADORNO CHRISTIAN"
click at [1208, 580] on button "Search" at bounding box center [1195, 576] width 136 height 45
